Goal: Task Accomplishment & Management: Manage account settings

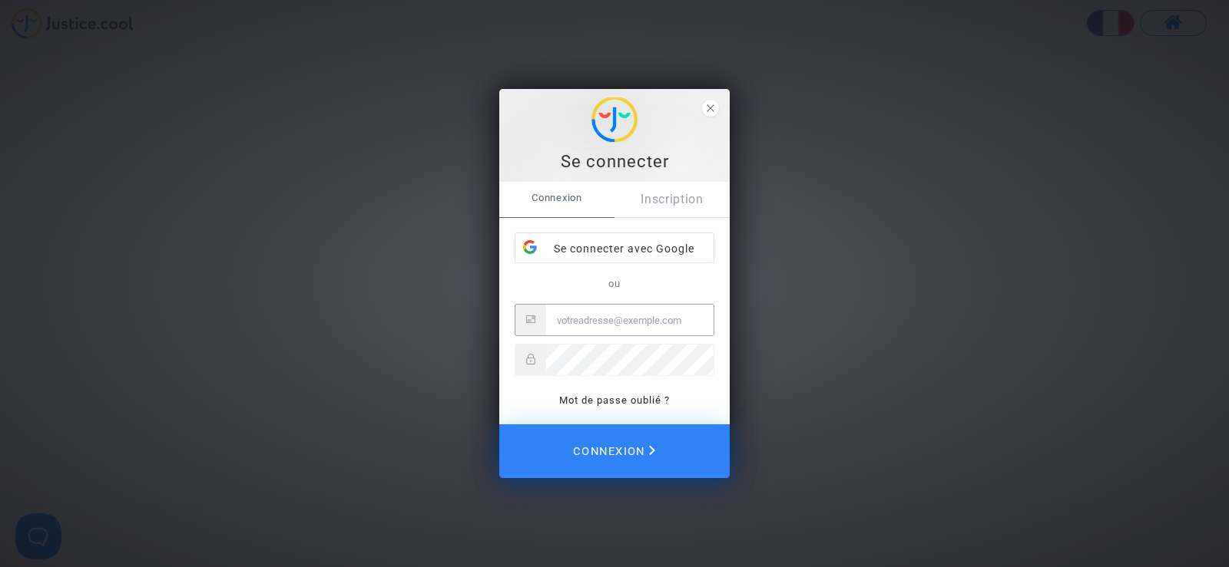
type input "[EMAIL_ADDRESS][DOMAIN_NAME]"
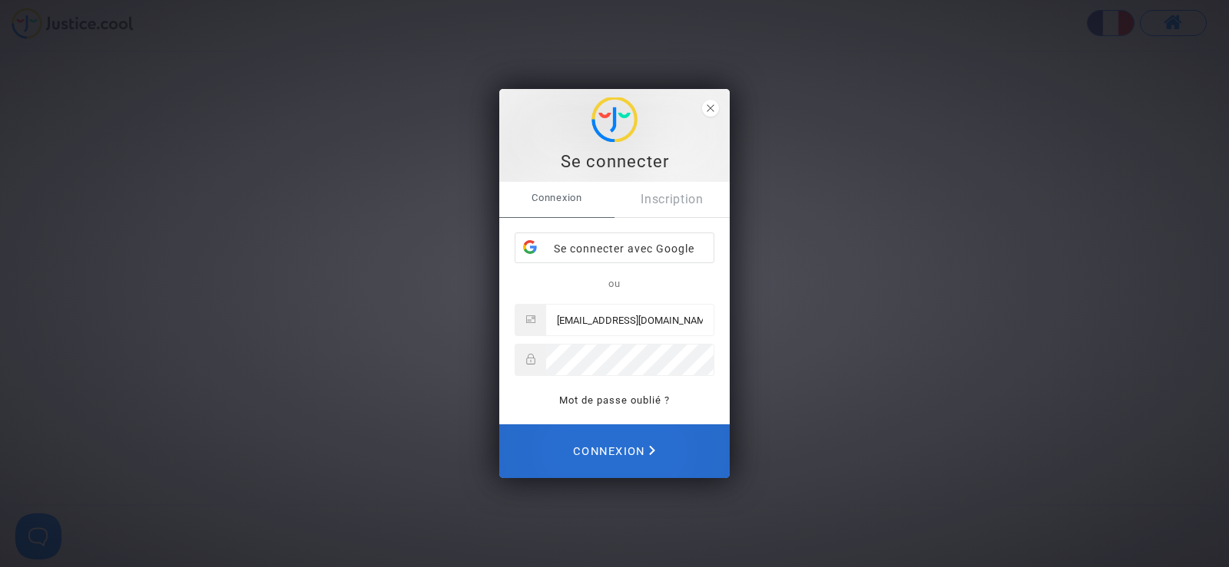
click at [610, 451] on span "Connexion" at bounding box center [614, 452] width 82 height 34
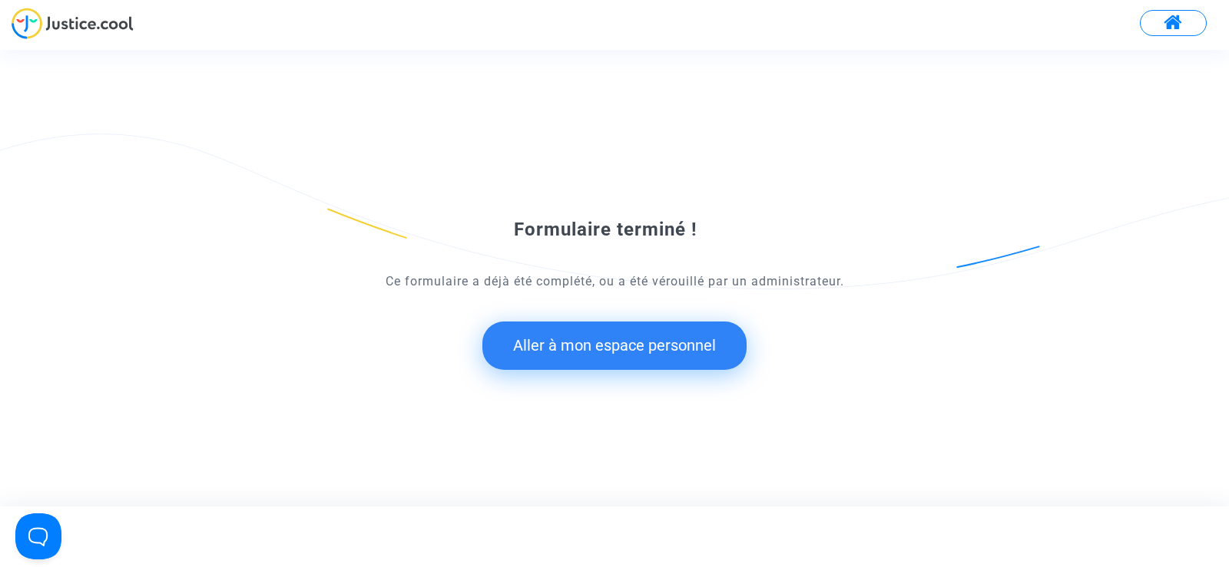
click at [865, 109] on div "Formulaire terminé ! Ce formulaire a déjà été complété, ou a été vérouillé par …" at bounding box center [614, 278] width 1229 height 456
drag, startPoint x: 1166, startPoint y: 1, endPoint x: 213, endPoint y: 265, distance: 988.1
click at [213, 265] on div "Formulaire terminé ! Ce formulaire a déjà été complété, ou a été vérouillé par …" at bounding box center [614, 278] width 1229 height 242
click at [627, 350] on button "Aller à mon espace personnel" at bounding box center [614, 346] width 264 height 48
